Goal: Check status: Check status

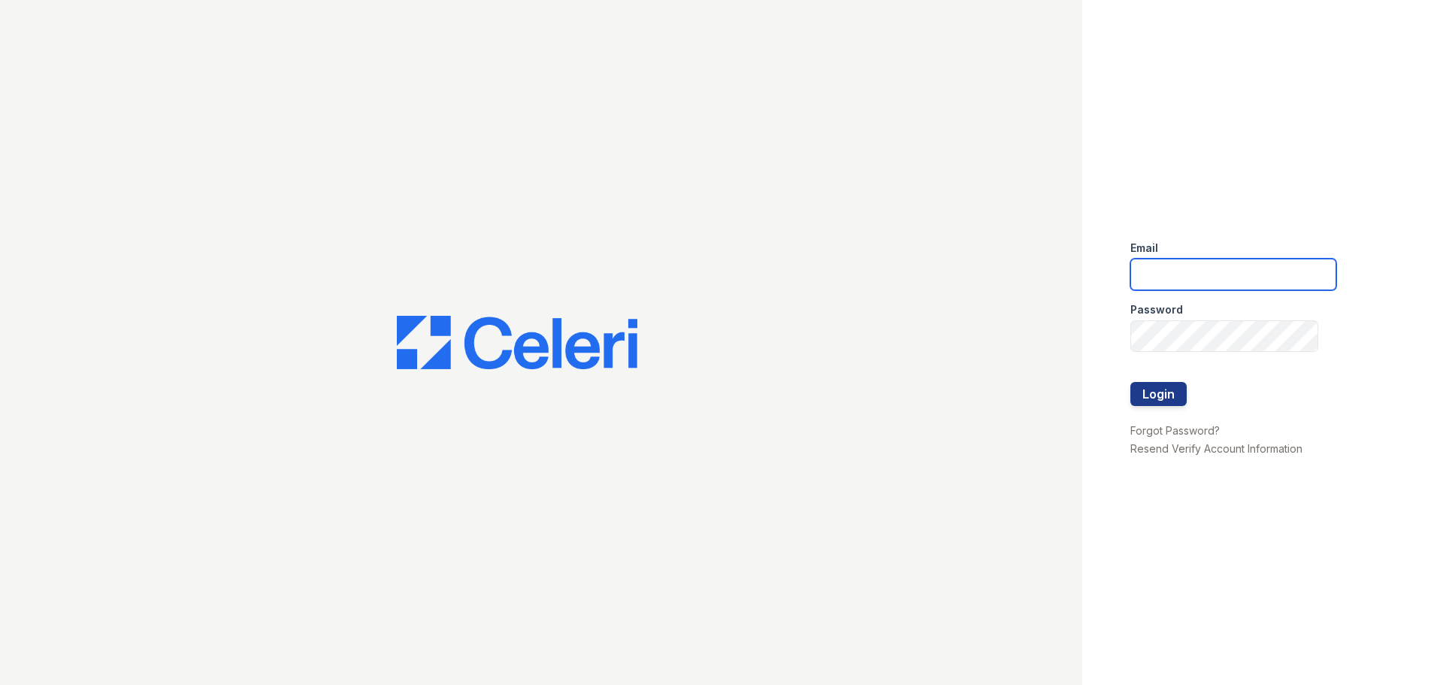
click at [1190, 265] on input "email" at bounding box center [1234, 275] width 206 height 32
type input "Gbarton@trinity-pm.com"
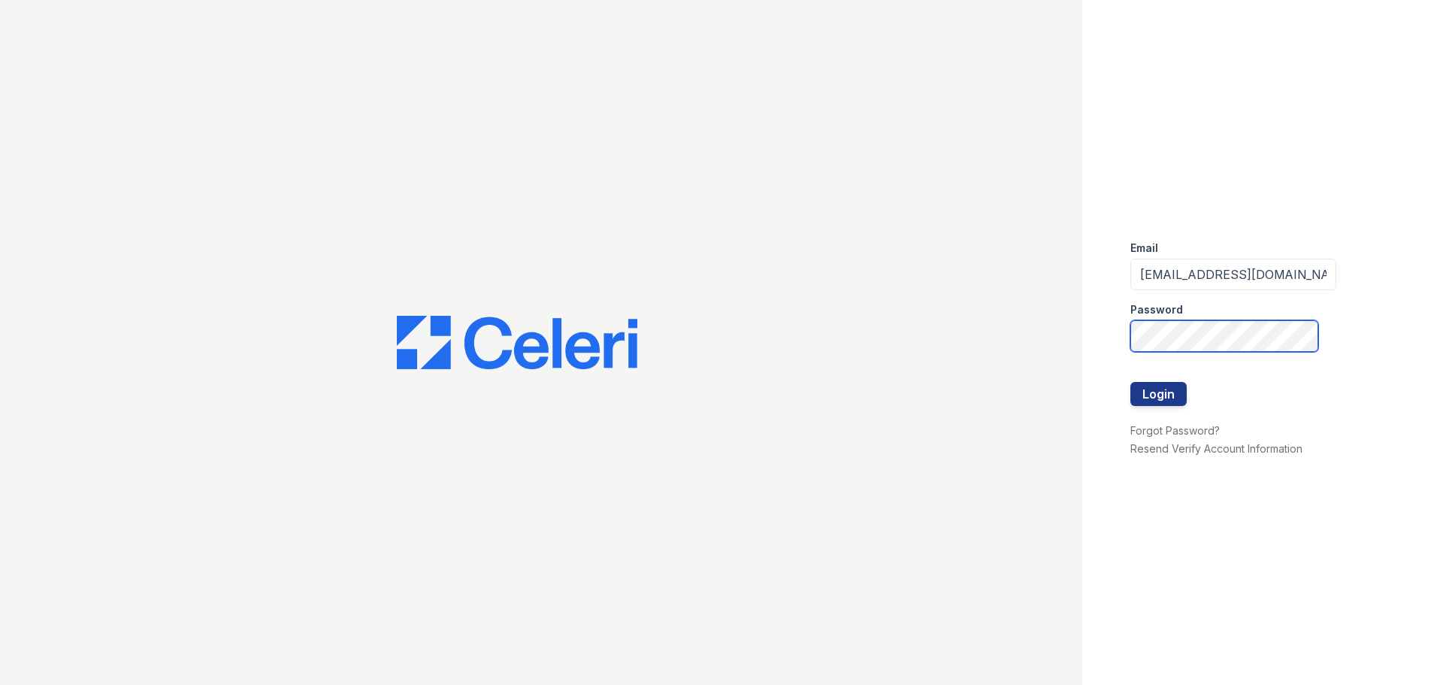
click at [1131, 382] on button "Login" at bounding box center [1159, 394] width 56 height 24
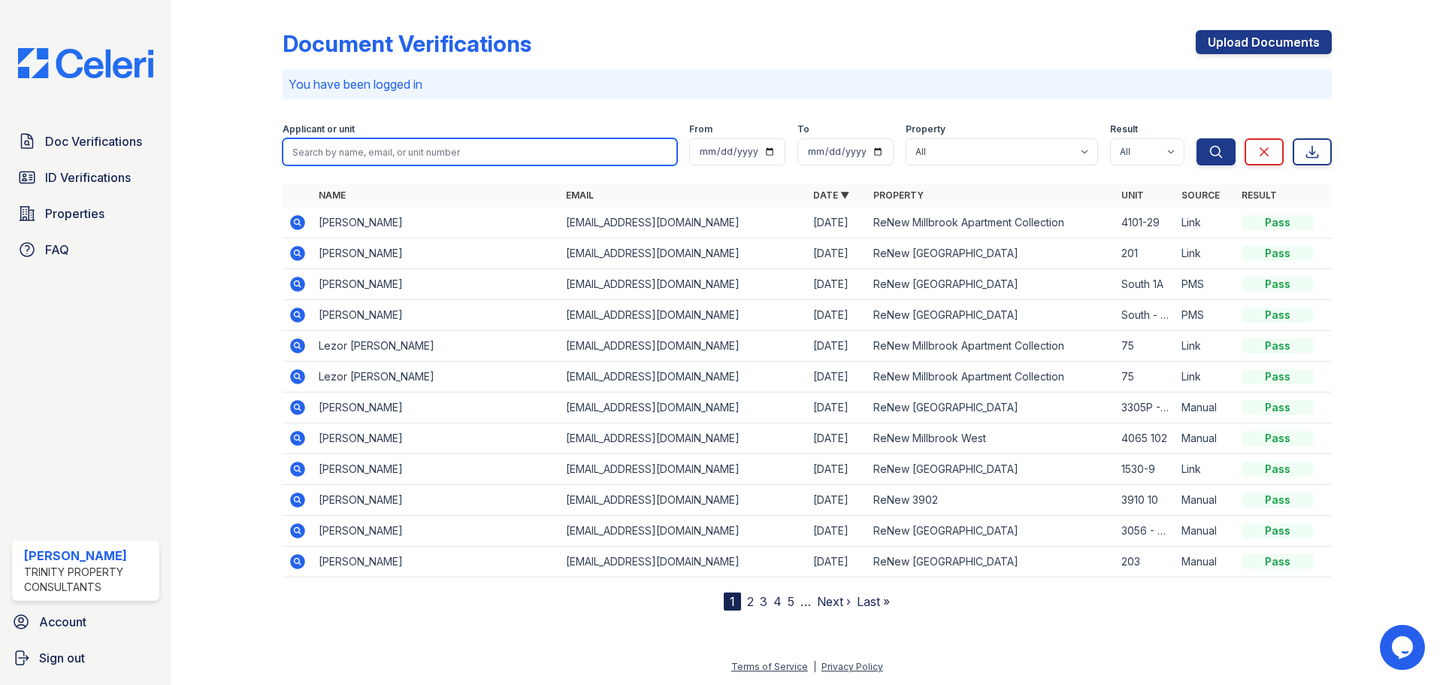
click at [475, 154] on input "search" at bounding box center [480, 151] width 395 height 27
type input "[PERSON_NAME]"
click at [1197, 138] on button "Search" at bounding box center [1216, 151] width 39 height 27
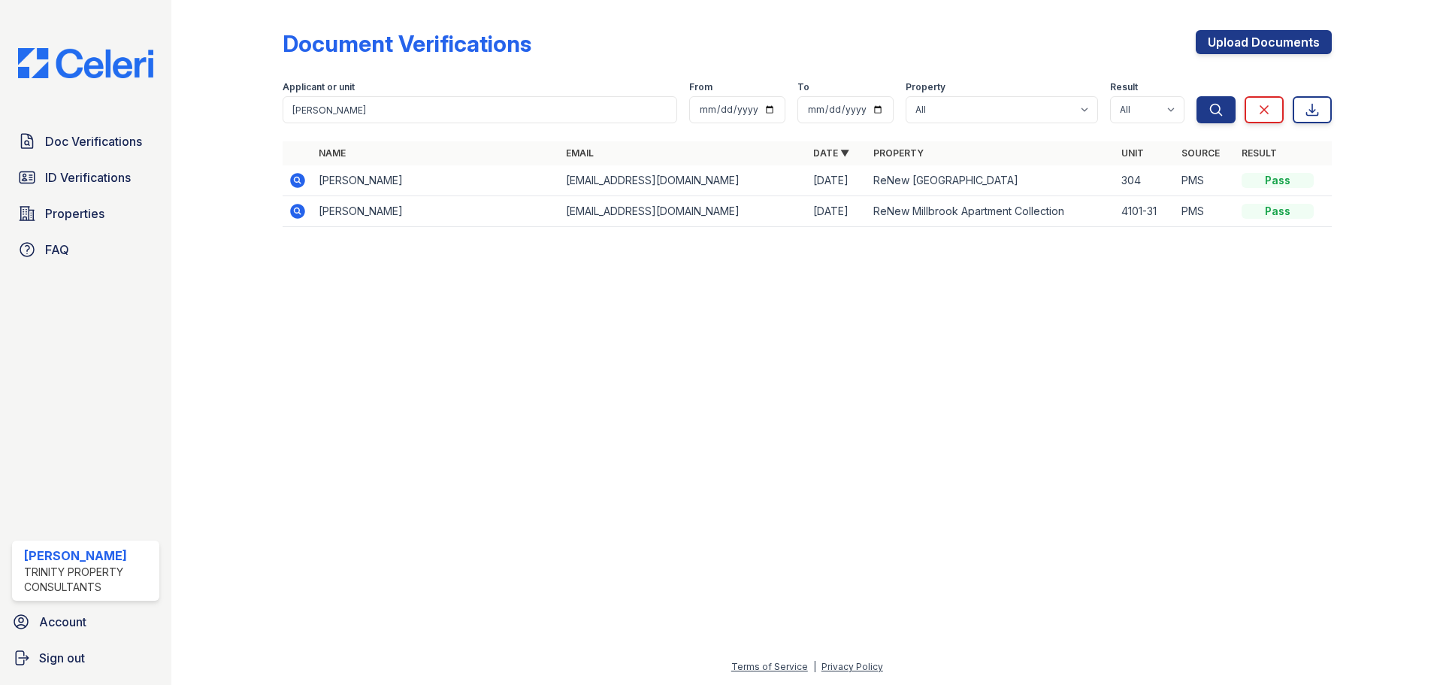
click at [298, 177] on icon at bounding box center [298, 180] width 18 height 18
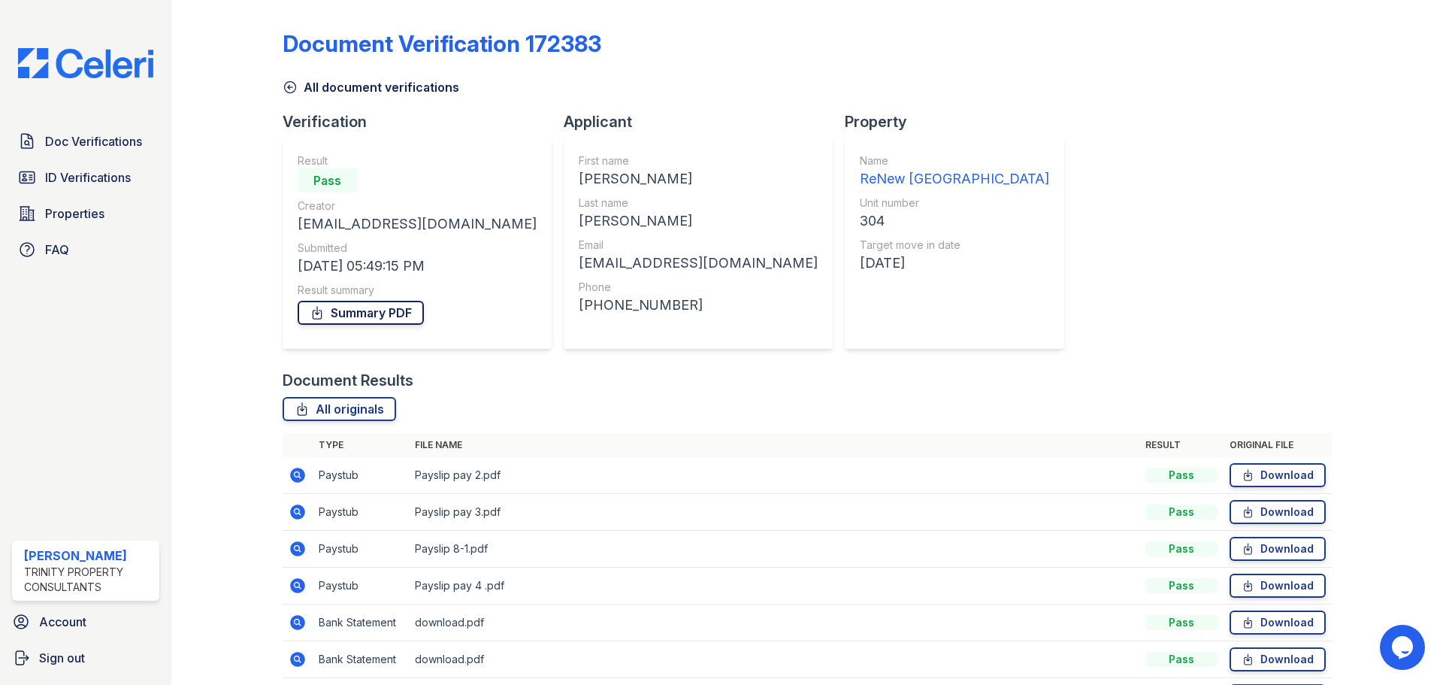
click at [367, 311] on link "Summary PDF" at bounding box center [361, 313] width 126 height 24
click at [88, 183] on span "ID Verifications" at bounding box center [88, 177] width 86 height 18
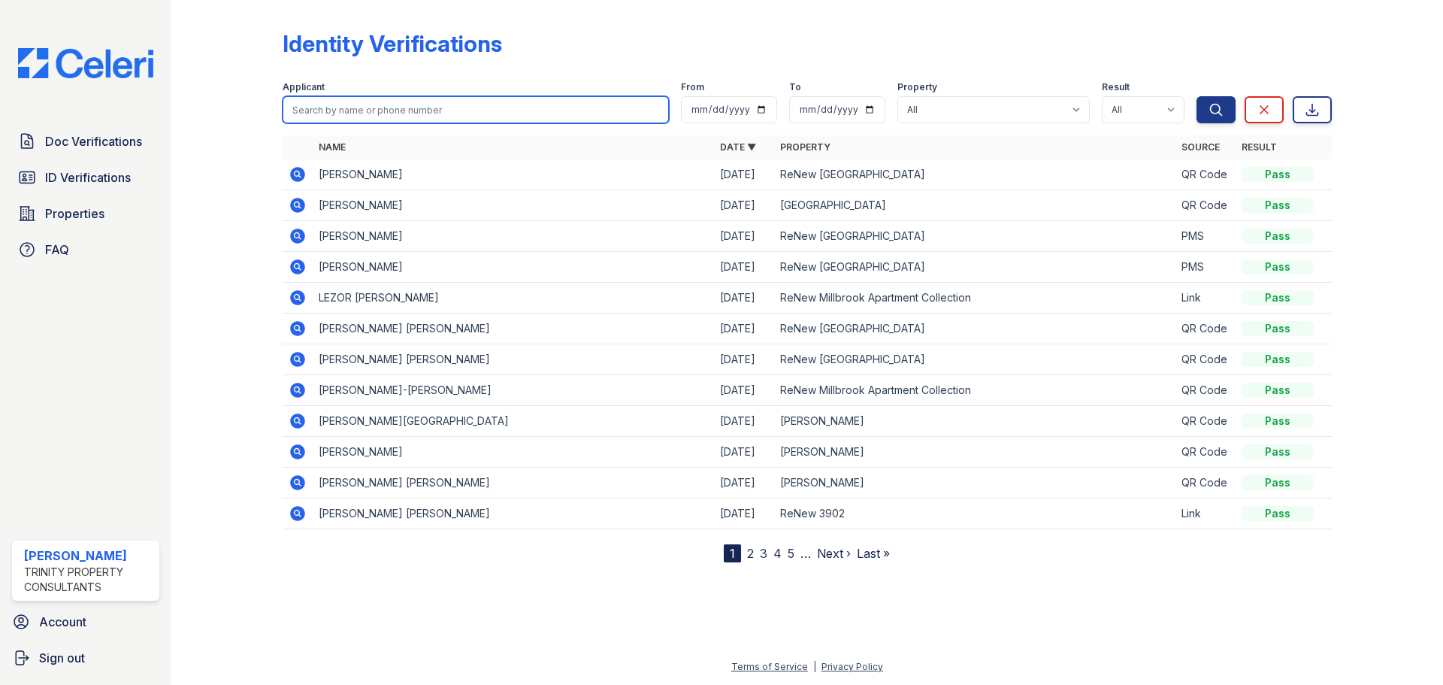
click at [387, 112] on input "search" at bounding box center [476, 109] width 386 height 27
type input "[PERSON_NAME]"
click at [1197, 96] on button "Search" at bounding box center [1216, 109] width 39 height 27
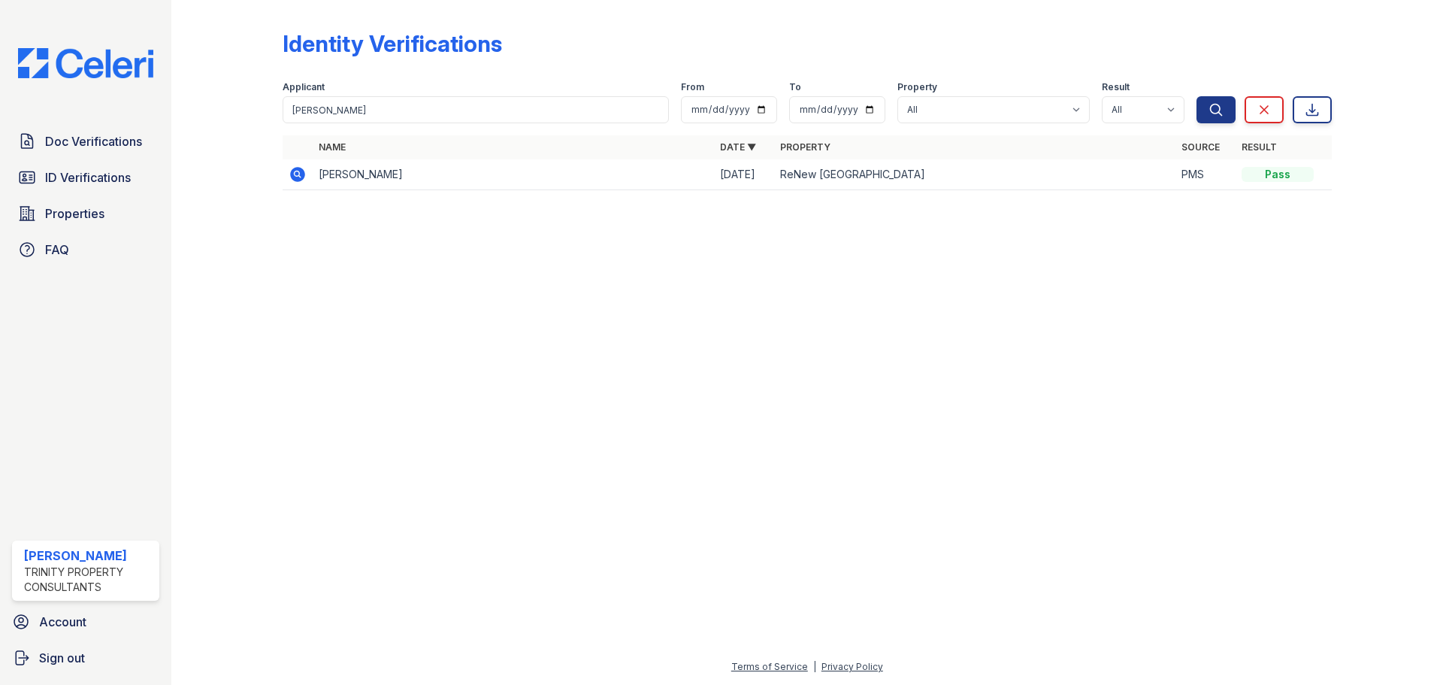
click at [290, 179] on icon at bounding box center [298, 174] width 18 height 18
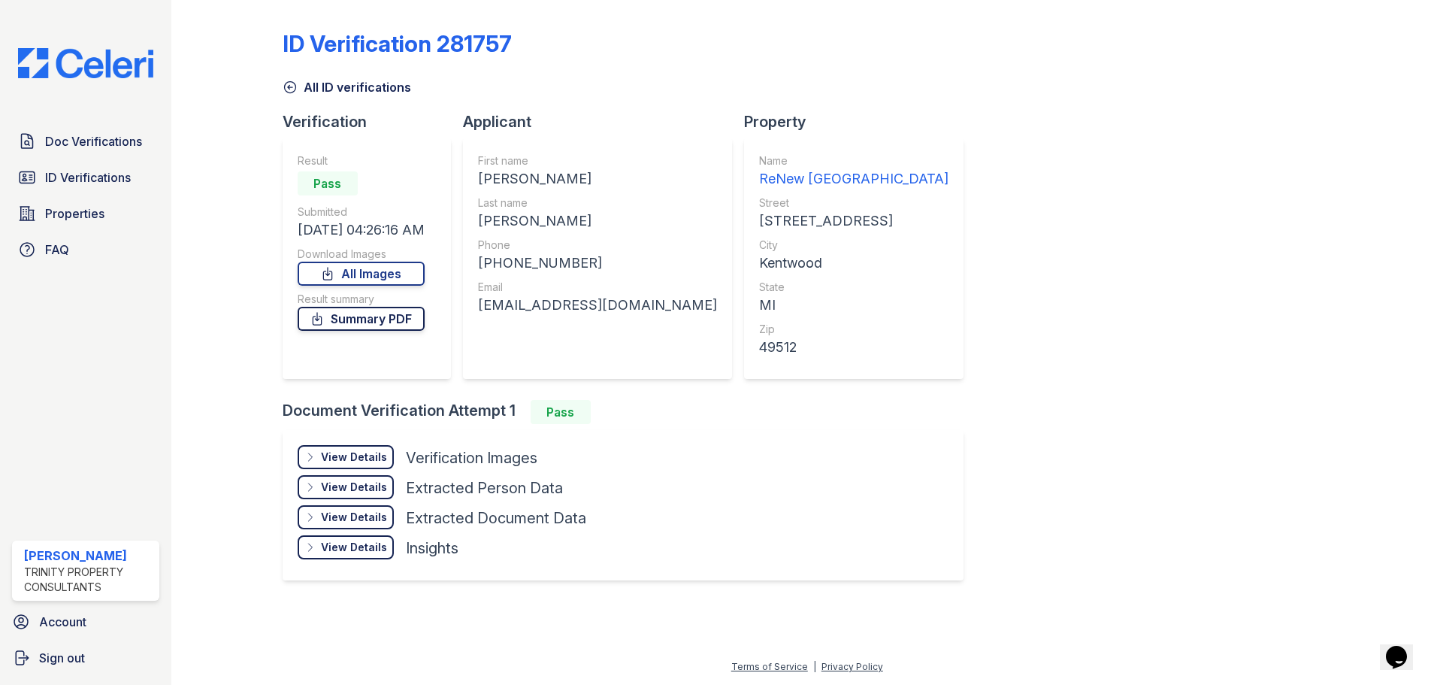
click at [385, 323] on link "Summary PDF" at bounding box center [361, 319] width 127 height 24
click at [393, 265] on link "All Images" at bounding box center [361, 274] width 127 height 24
